Goal: Task Accomplishment & Management: Manage account settings

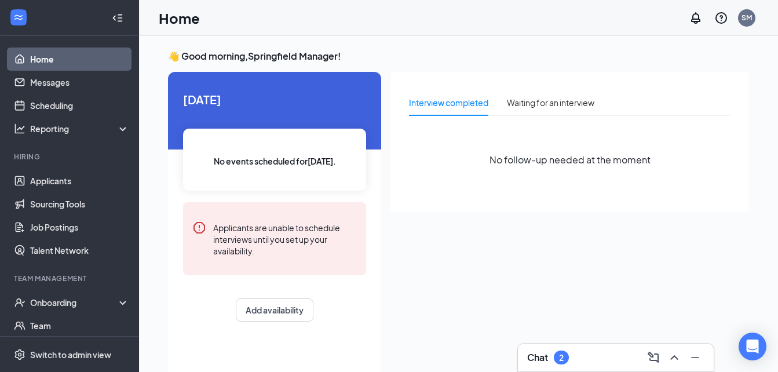
click at [547, 347] on div "Chat 2" at bounding box center [616, 357] width 196 height 28
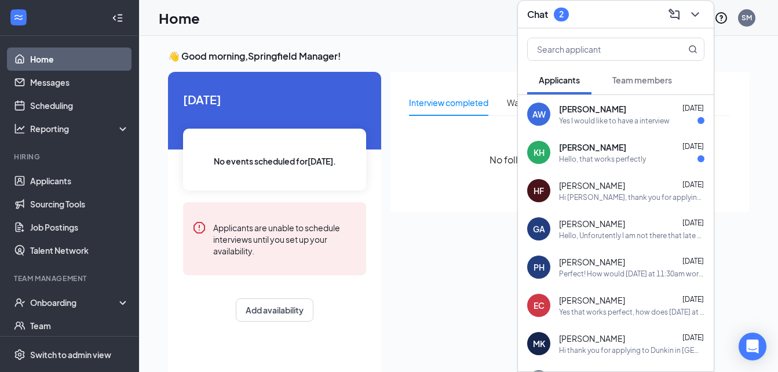
click at [592, 126] on div "AW [PERSON_NAME] [DATE] Yes I would like to have a interview" at bounding box center [616, 114] width 196 height 38
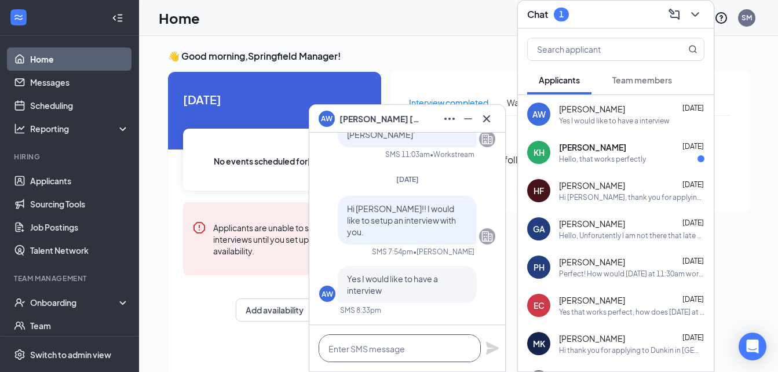
click at [393, 345] on textarea at bounding box center [399, 348] width 162 height 28
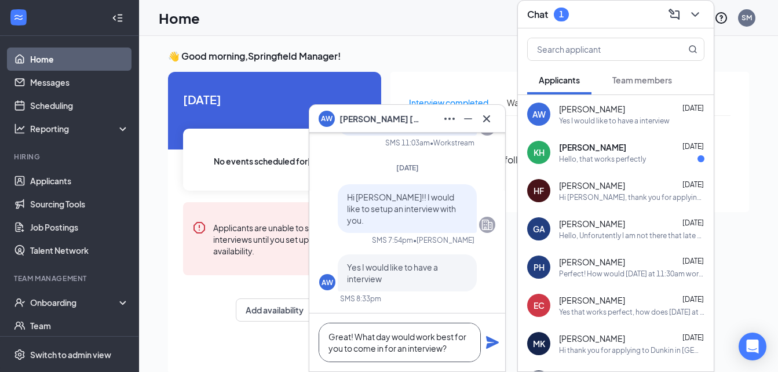
type textarea "Great! What day would work best for you to come in for an interview?"
click at [489, 344] on icon "Plane" at bounding box center [492, 342] width 13 height 13
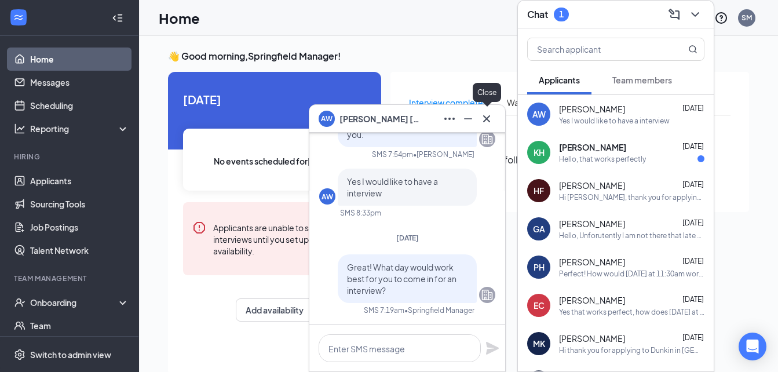
click at [484, 114] on icon "Cross" at bounding box center [486, 119] width 14 height 14
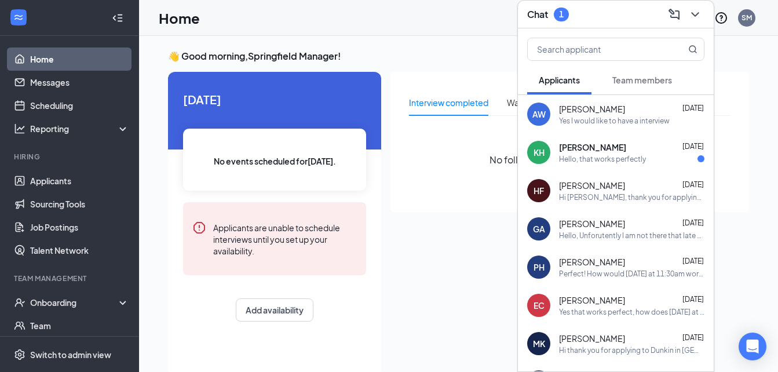
click at [644, 116] on div "Yes I would like to have a interview" at bounding box center [614, 121] width 111 height 10
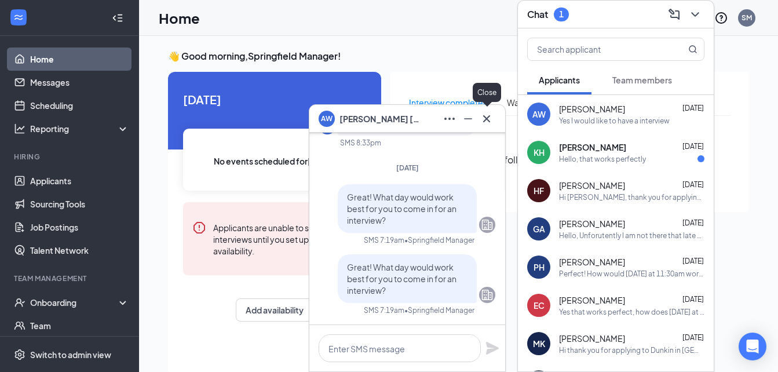
click at [481, 122] on icon "Cross" at bounding box center [486, 119] width 14 height 14
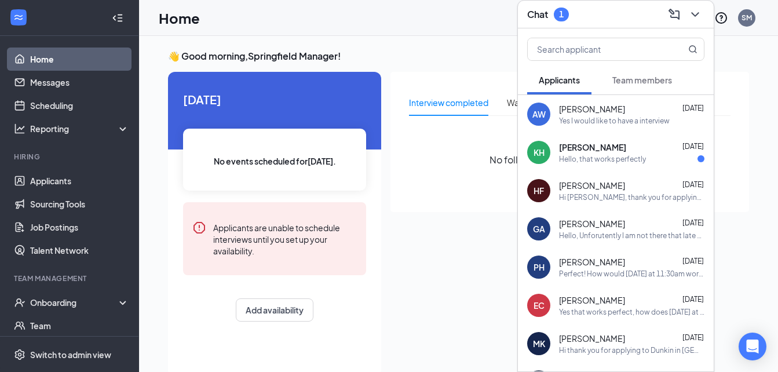
click at [598, 164] on div "[PERSON_NAME] [DATE] Hello, that works perfectly" at bounding box center [616, 152] width 196 height 38
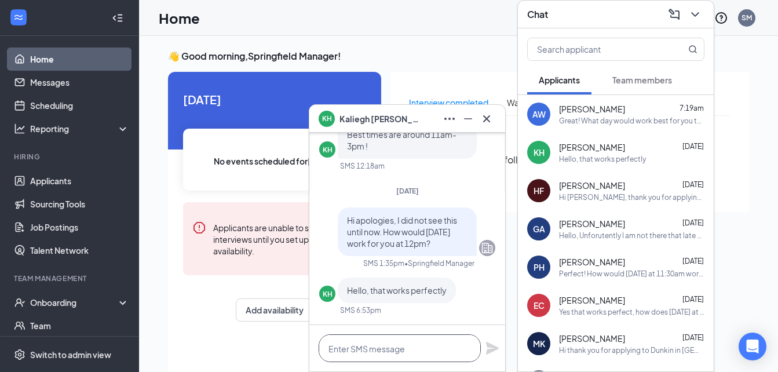
click at [405, 348] on textarea at bounding box center [399, 348] width 162 height 28
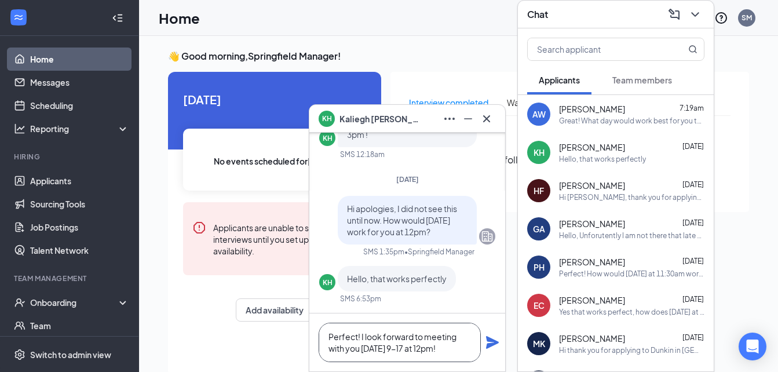
type textarea "Perfect! I look forward to meeting with you [DATE] 9-17 at 12pm!"
click at [489, 342] on icon "Plane" at bounding box center [492, 342] width 14 height 14
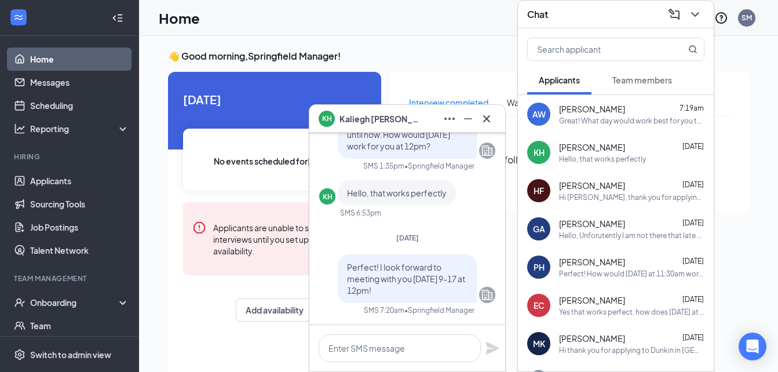
scroll to position [0, 0]
click at [493, 117] on button at bounding box center [486, 118] width 19 height 19
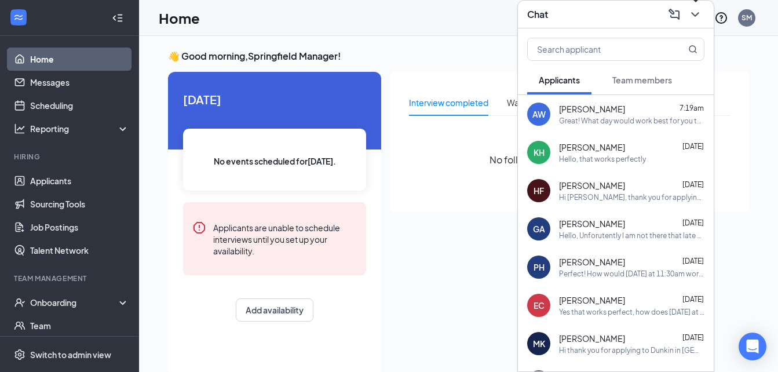
click at [692, 17] on icon "ChevronDown" at bounding box center [695, 15] width 14 height 14
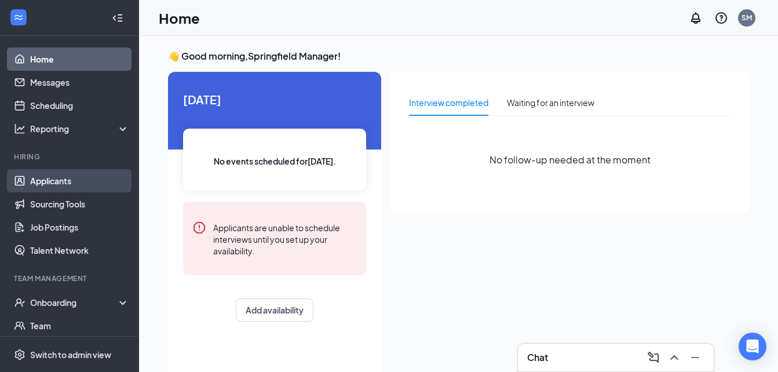
click at [92, 179] on link "Applicants" at bounding box center [79, 180] width 99 height 23
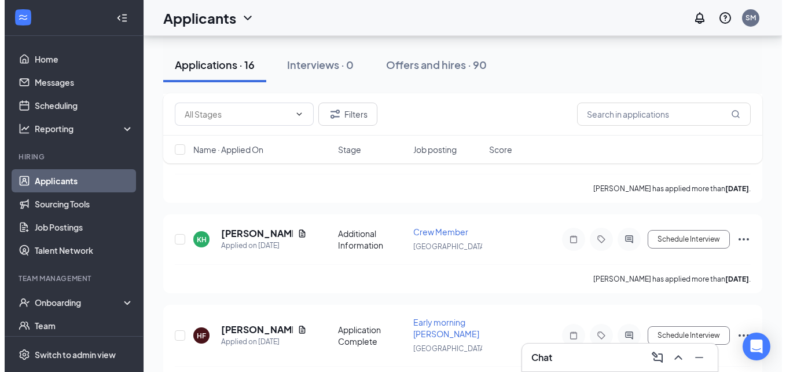
scroll to position [657, 0]
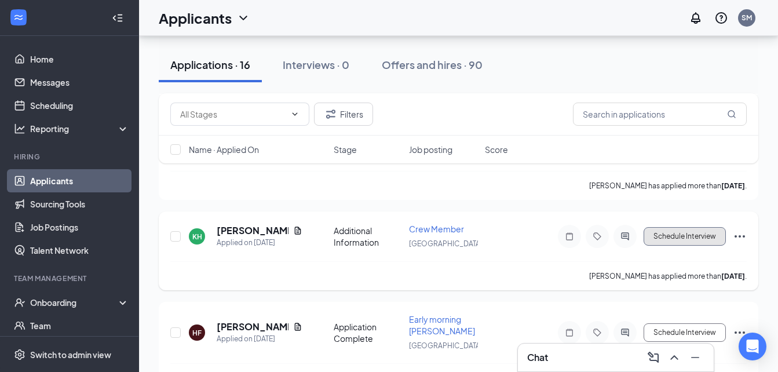
click at [685, 230] on button "Schedule Interview" at bounding box center [684, 236] width 82 height 19
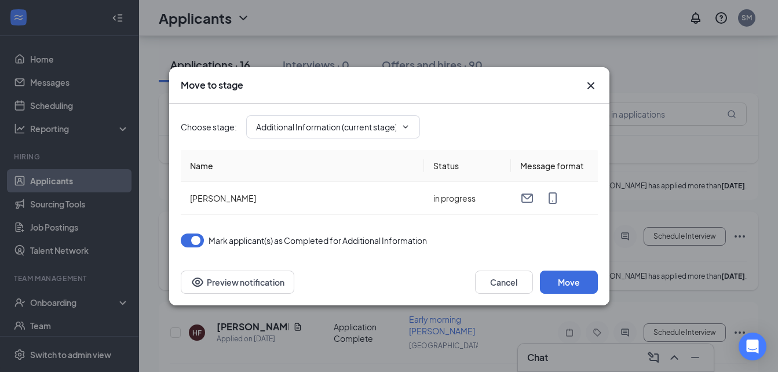
type input "Application Complete (next stage)"
click at [595, 82] on icon "Cross" at bounding box center [591, 86] width 14 height 14
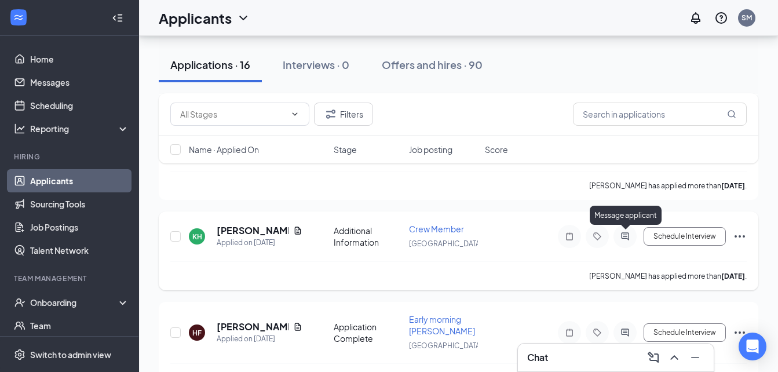
click at [620, 239] on icon "ActiveChat" at bounding box center [625, 236] width 14 height 9
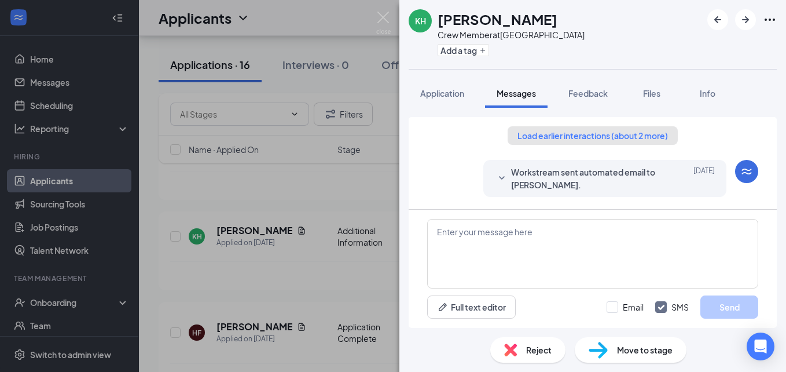
click at [640, 141] on button "Load earlier interactions (about 2 more)" at bounding box center [593, 135] width 170 height 19
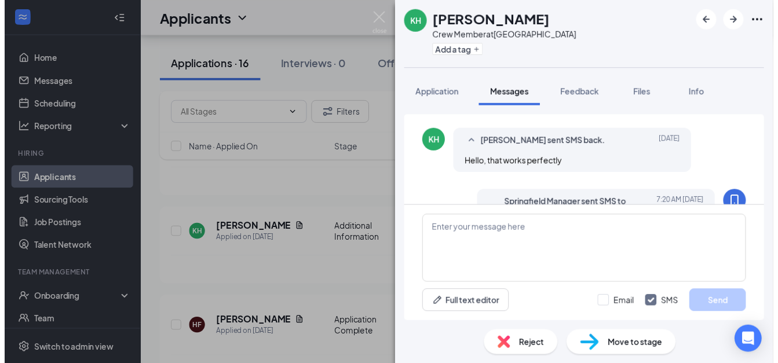
scroll to position [695, 0]
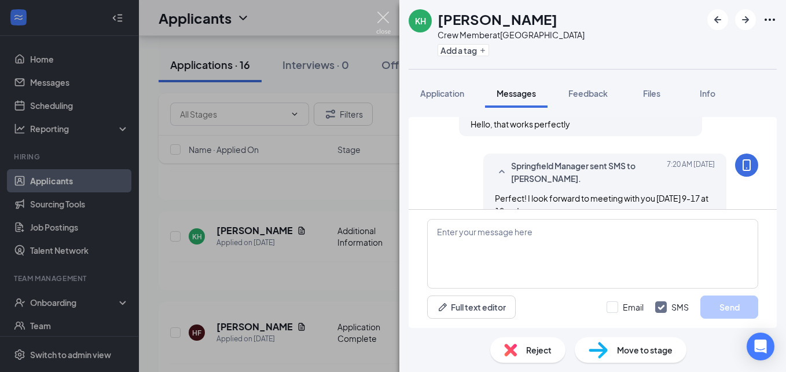
click at [390, 21] on img at bounding box center [383, 23] width 14 height 23
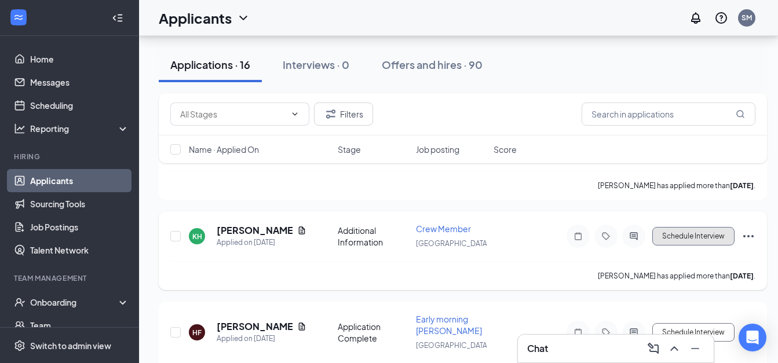
click at [697, 241] on button "Schedule Interview" at bounding box center [693, 236] width 82 height 19
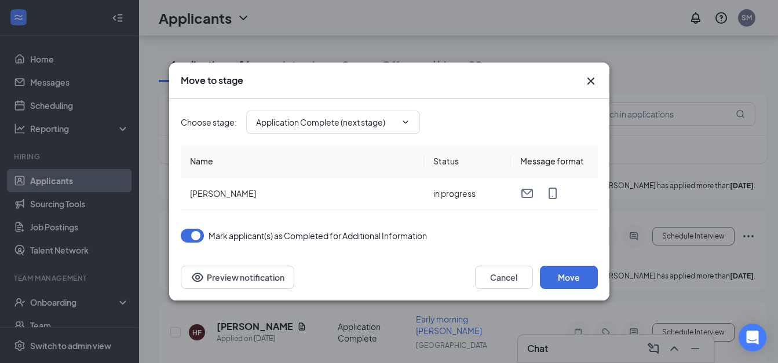
click at [185, 236] on button "button" at bounding box center [192, 236] width 23 height 14
click at [348, 122] on input "Application Complete (next stage)" at bounding box center [326, 122] width 140 height 13
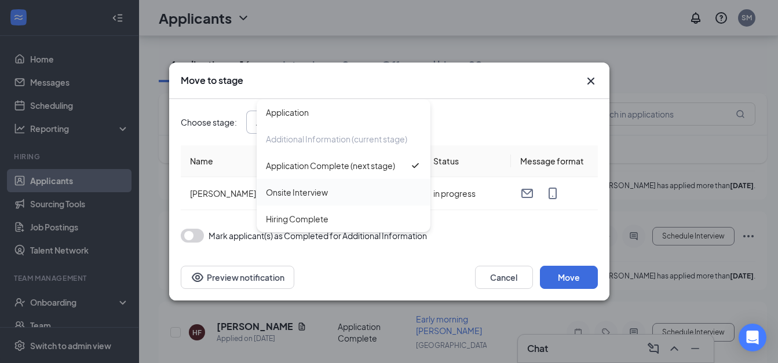
click at [317, 194] on div "Onsite Interview" at bounding box center [297, 192] width 62 height 13
type input "Onsite Interview"
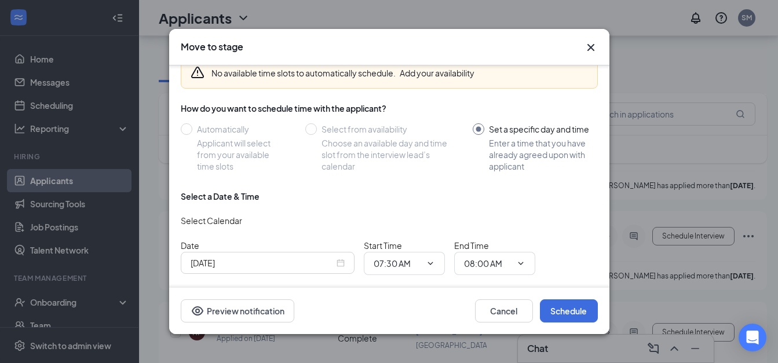
scroll to position [64, 0]
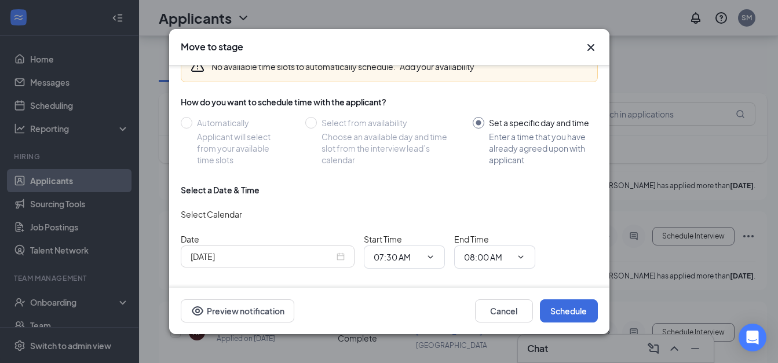
click at [259, 259] on div "[DATE]" at bounding box center [268, 257] width 174 height 22
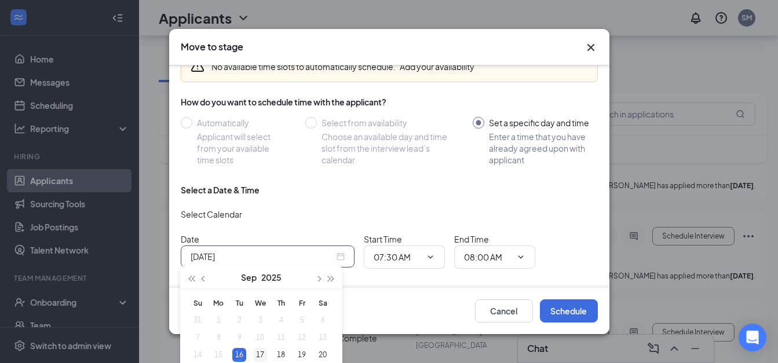
type input "[DATE]"
click at [258, 347] on td "17" at bounding box center [260, 354] width 21 height 17
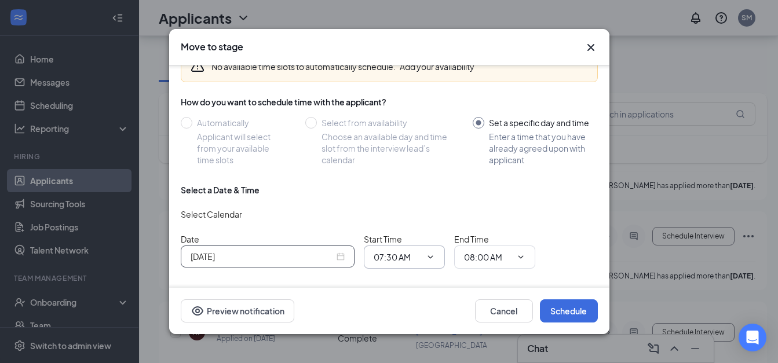
click at [423, 252] on span at bounding box center [429, 256] width 12 height 9
click at [435, 263] on span "07:30 AM" at bounding box center [404, 257] width 81 height 23
click at [424, 252] on span at bounding box center [429, 256] width 12 height 9
click at [430, 252] on icon "ChevronDown" at bounding box center [430, 256] width 9 height 9
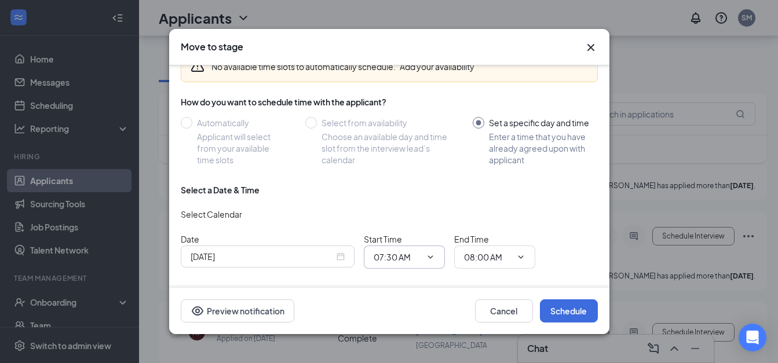
click at [394, 258] on input "07:30 AM" at bounding box center [396, 257] width 47 height 13
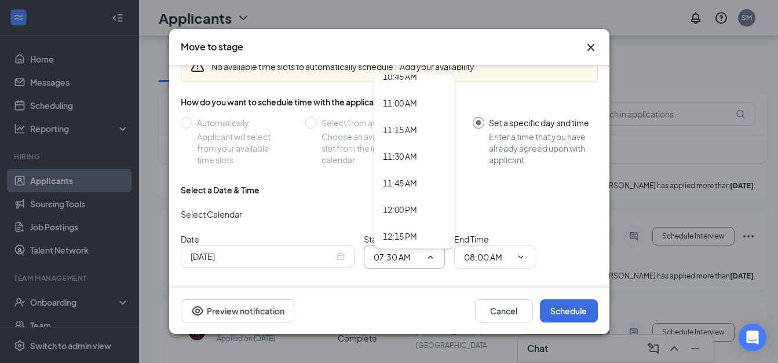
scroll to position [1180, 0]
click at [412, 185] on div "12:00 PM" at bounding box center [400, 186] width 34 height 13
type input "12:00 PM"
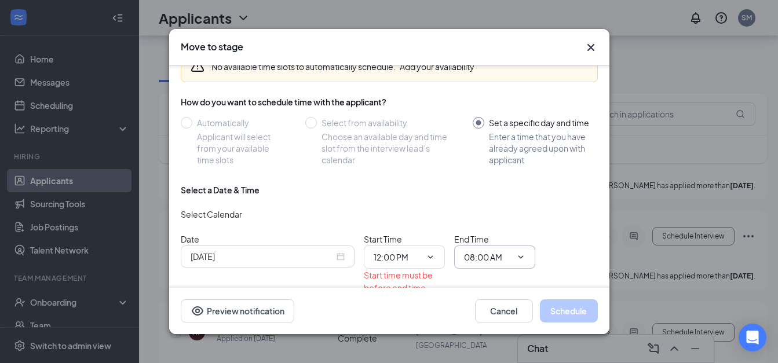
drag, startPoint x: 412, startPoint y: 185, endPoint x: 500, endPoint y: 249, distance: 109.0
click at [500, 251] on input "08:00 AM" at bounding box center [487, 257] width 47 height 13
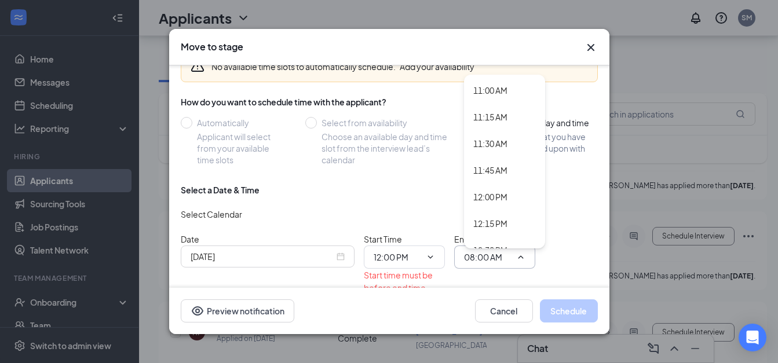
scroll to position [1173, 0]
click at [493, 219] on div "12:15 PM" at bounding box center [490, 220] width 34 height 13
type input "12:15 PM"
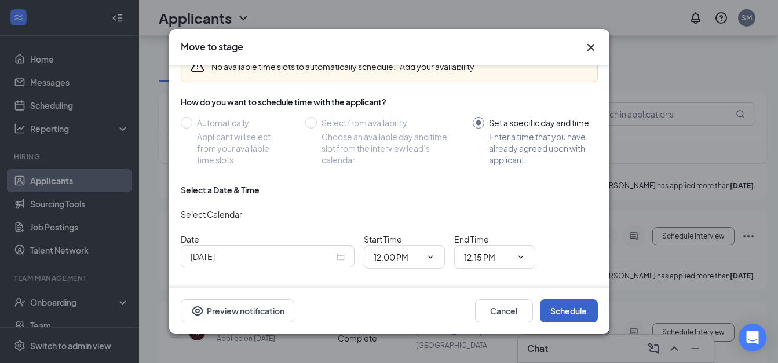
click at [559, 314] on button "Schedule" at bounding box center [569, 310] width 58 height 23
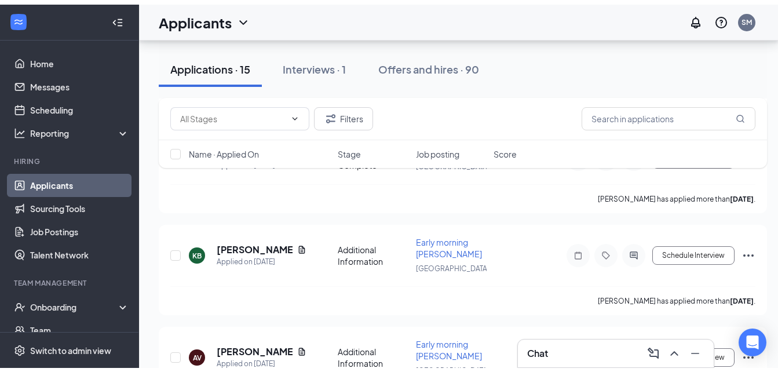
scroll to position [0, 0]
